Goal: Find specific page/section: Find specific page/section

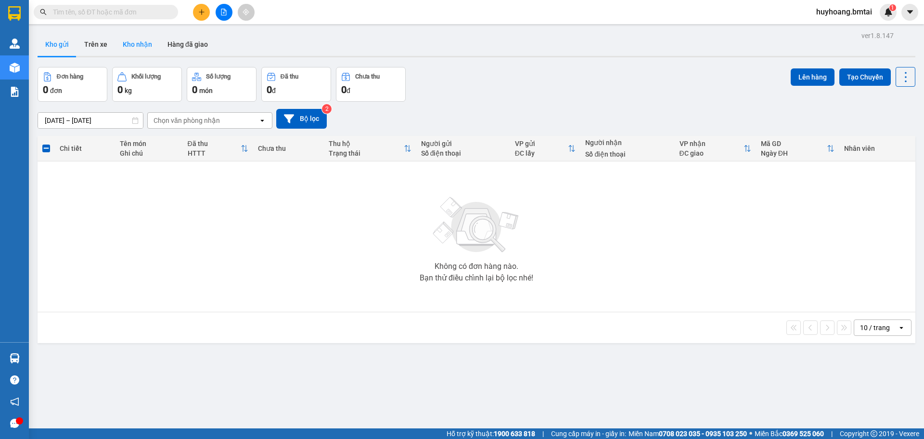
click at [139, 45] on button "Kho nhận" at bounding box center [137, 44] width 45 height 23
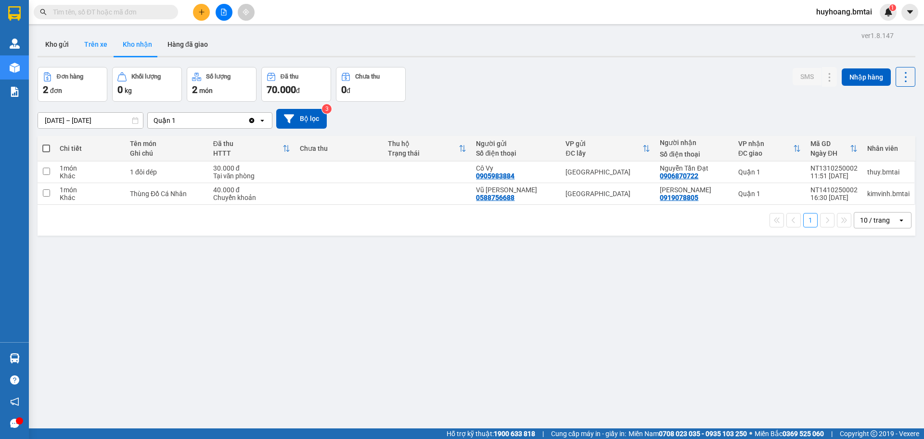
click at [104, 47] on button "Trên xe" at bounding box center [96, 44] width 39 height 23
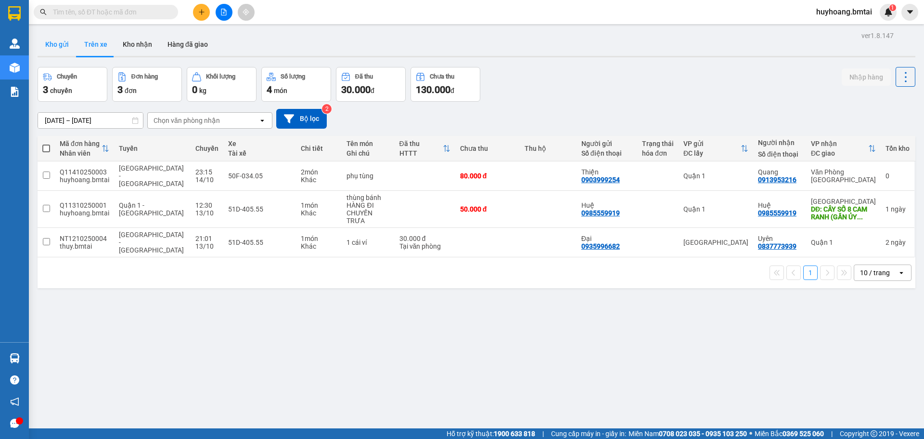
click at [60, 40] on button "Kho gửi" at bounding box center [57, 44] width 39 height 23
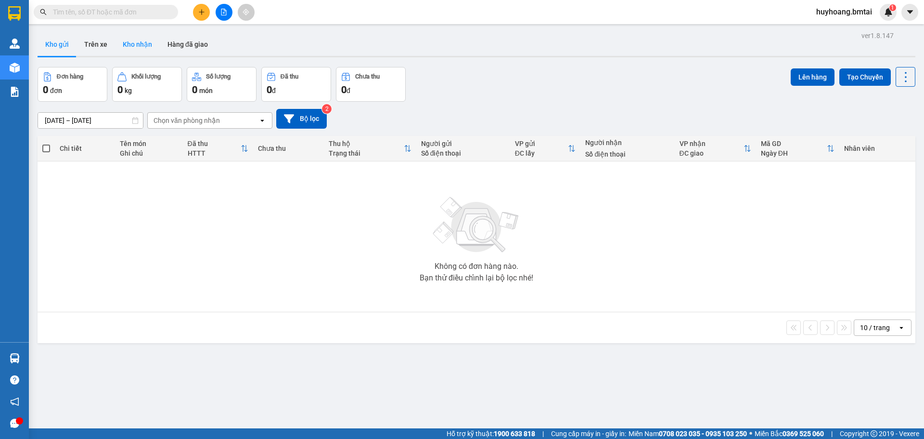
click at [137, 46] on button "Kho nhận" at bounding box center [137, 44] width 45 height 23
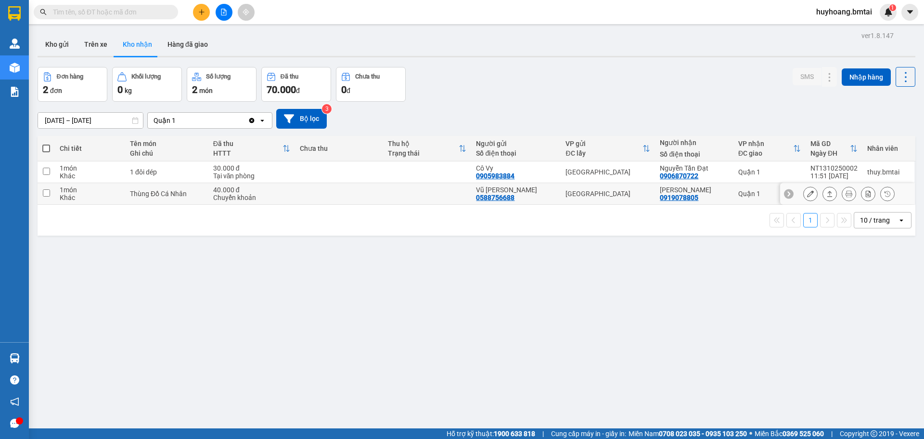
click at [597, 194] on div "[GEOGRAPHIC_DATA]" at bounding box center [608, 194] width 85 height 8
checkbox input "true"
